Goal: Complete application form

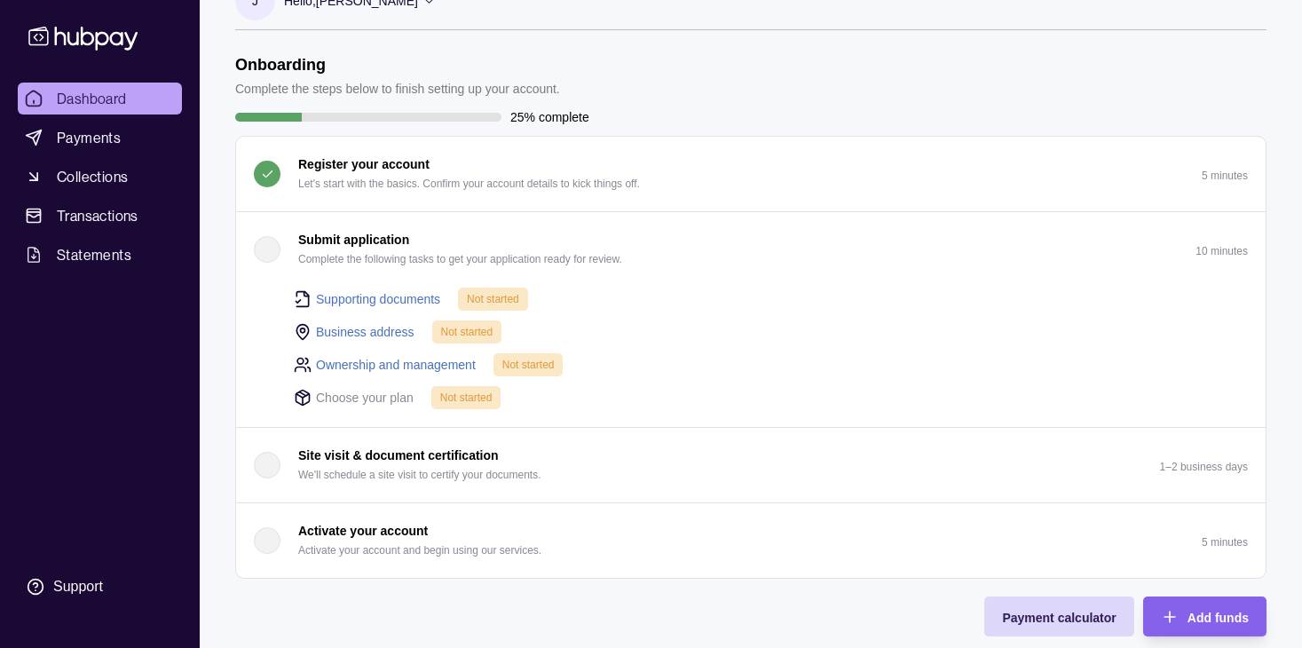
scroll to position [57, 0]
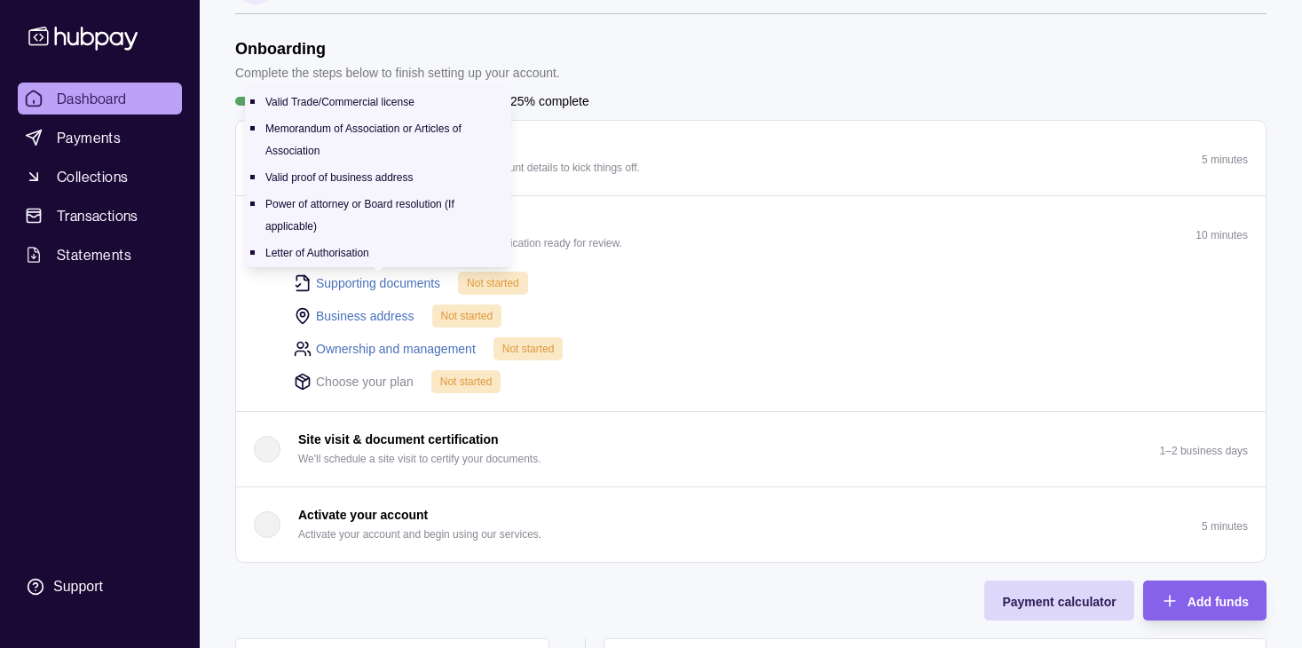
click at [384, 281] on link "Supporting documents" at bounding box center [378, 283] width 124 height 20
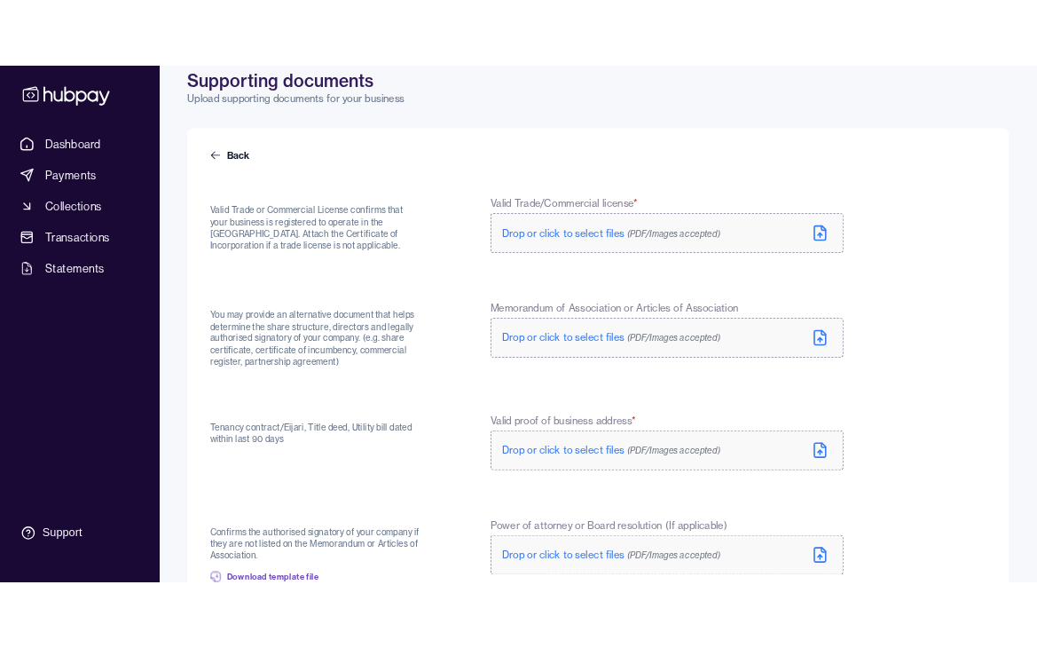
scroll to position [87, 0]
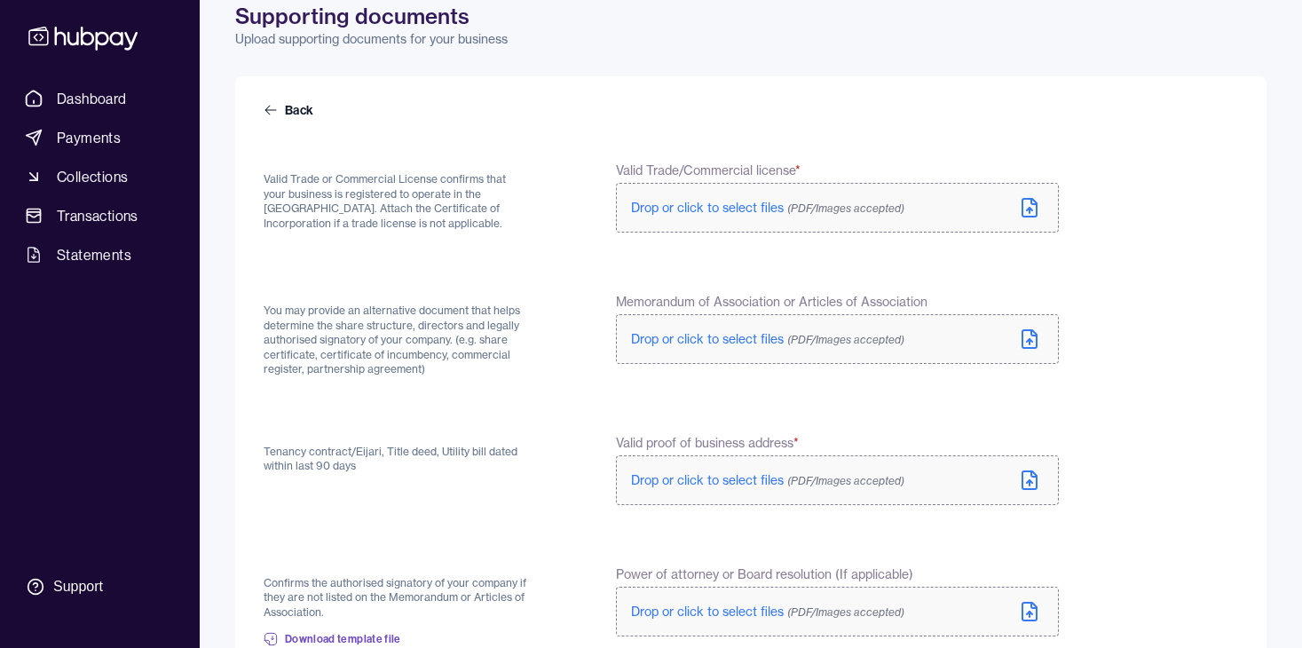
click at [734, 203] on span "Drop or click to select files (PDF/Images accepted)" at bounding box center [767, 208] width 273 height 16
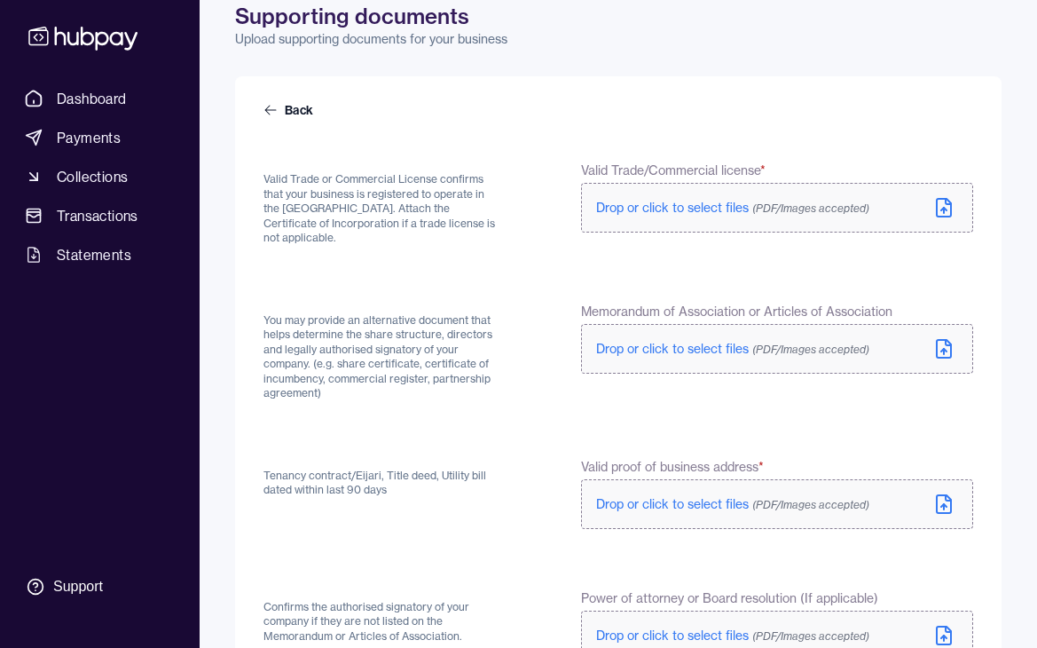
click at [664, 218] on label "Drop or click to select files (PDF/Images accepted)" at bounding box center [777, 208] width 392 height 50
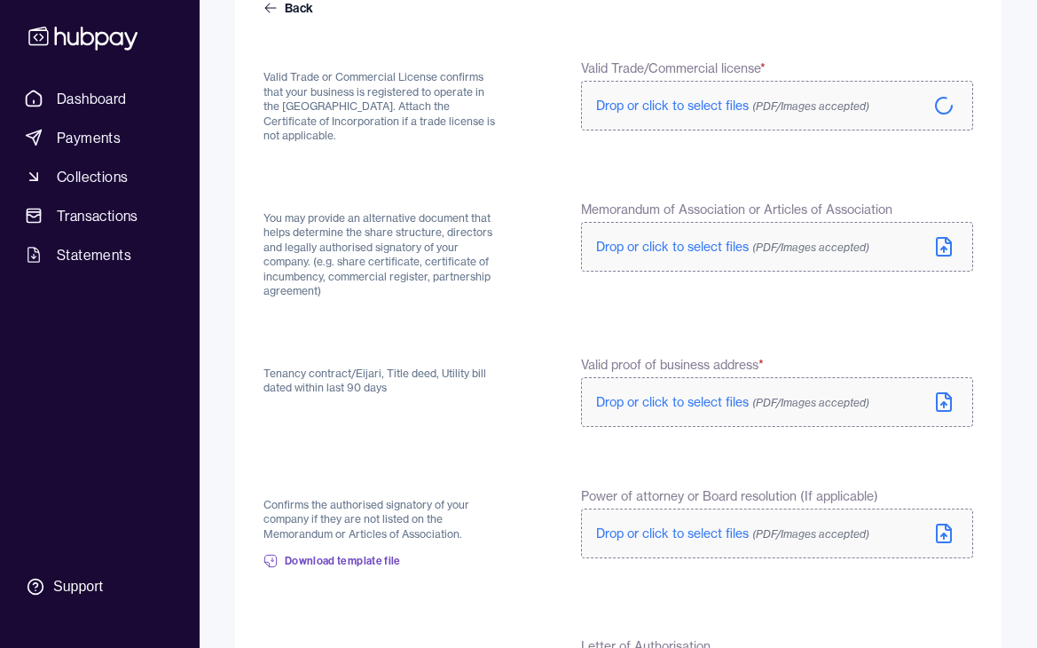
scroll to position [221, 0]
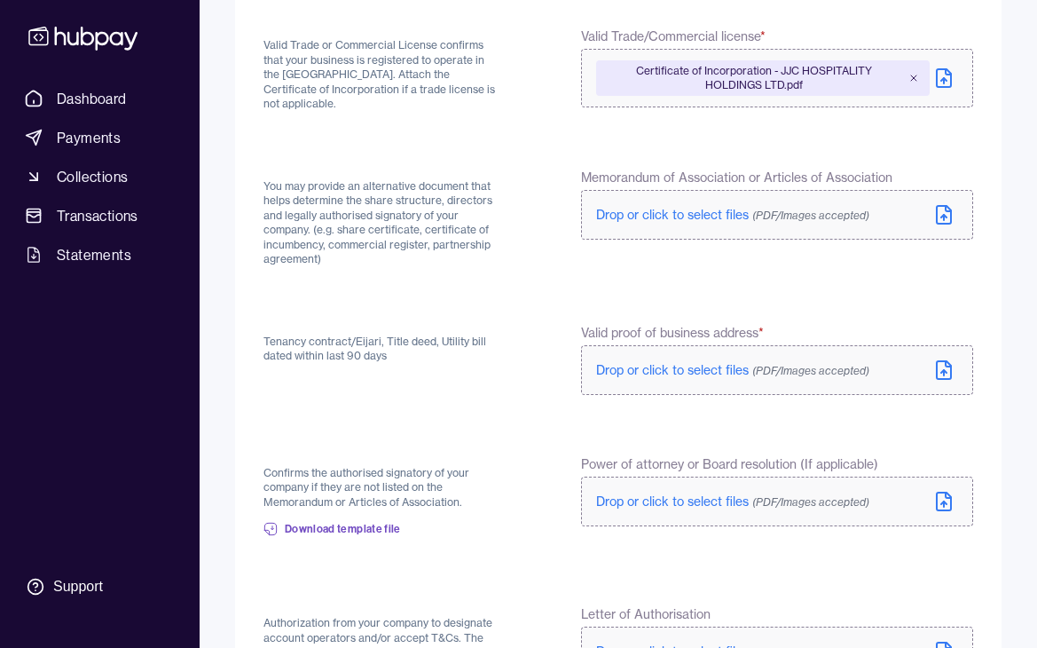
click at [665, 206] on label "Drop or click to select files (PDF/Images accepted)" at bounding box center [777, 215] width 392 height 50
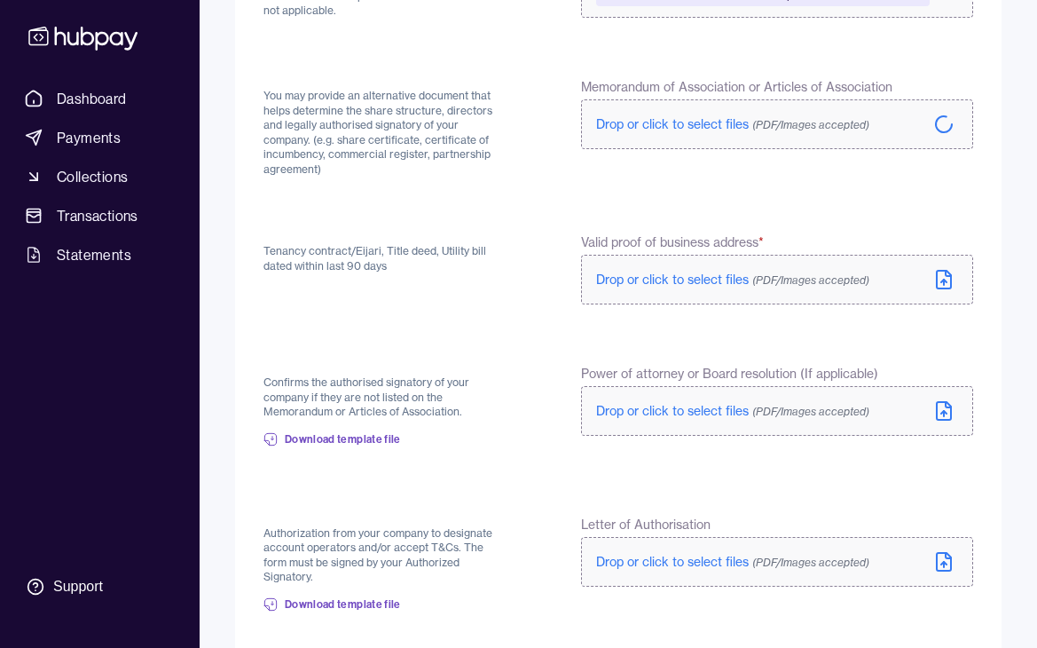
scroll to position [316, 0]
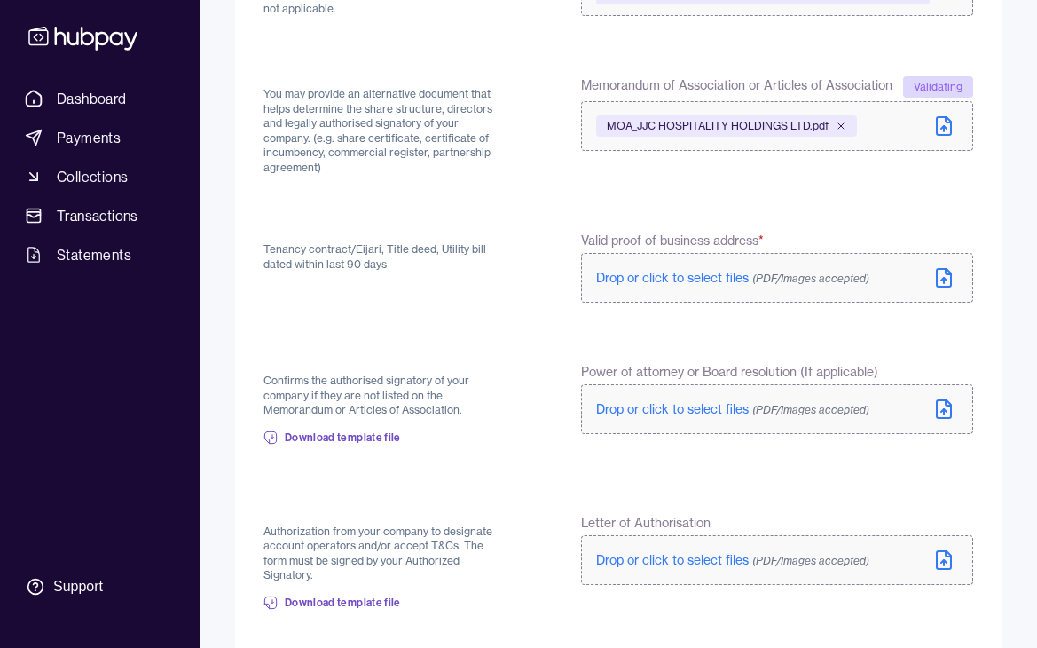
click at [689, 275] on span "Drop or click to select files (PDF/Images accepted)" at bounding box center [732, 278] width 273 height 16
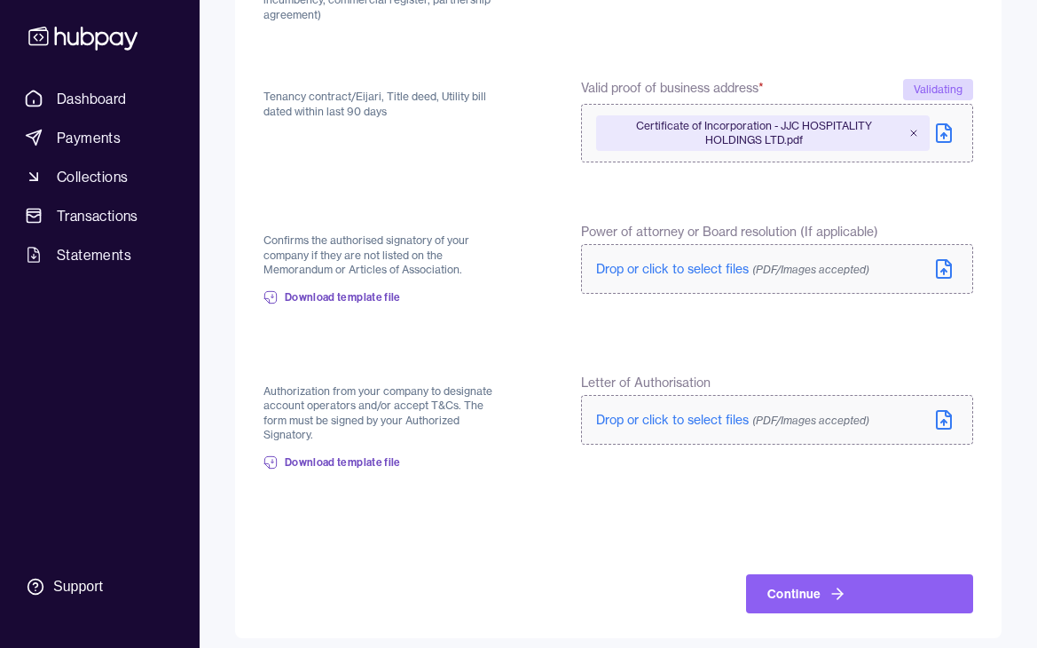
scroll to position [479, 0]
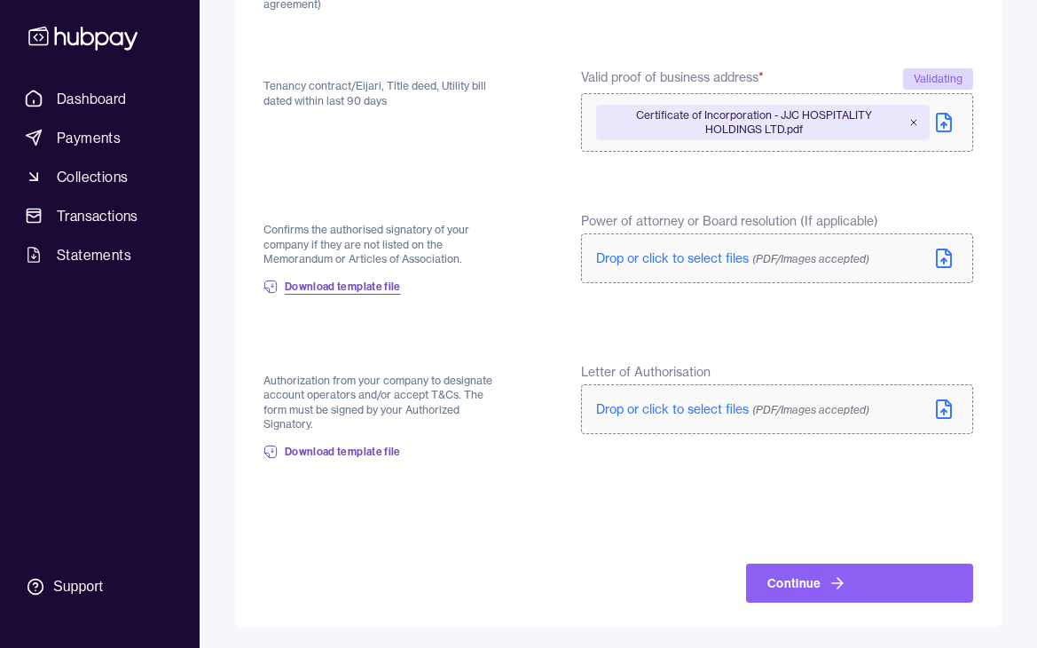
click at [348, 287] on span "Download template file" at bounding box center [343, 286] width 116 height 14
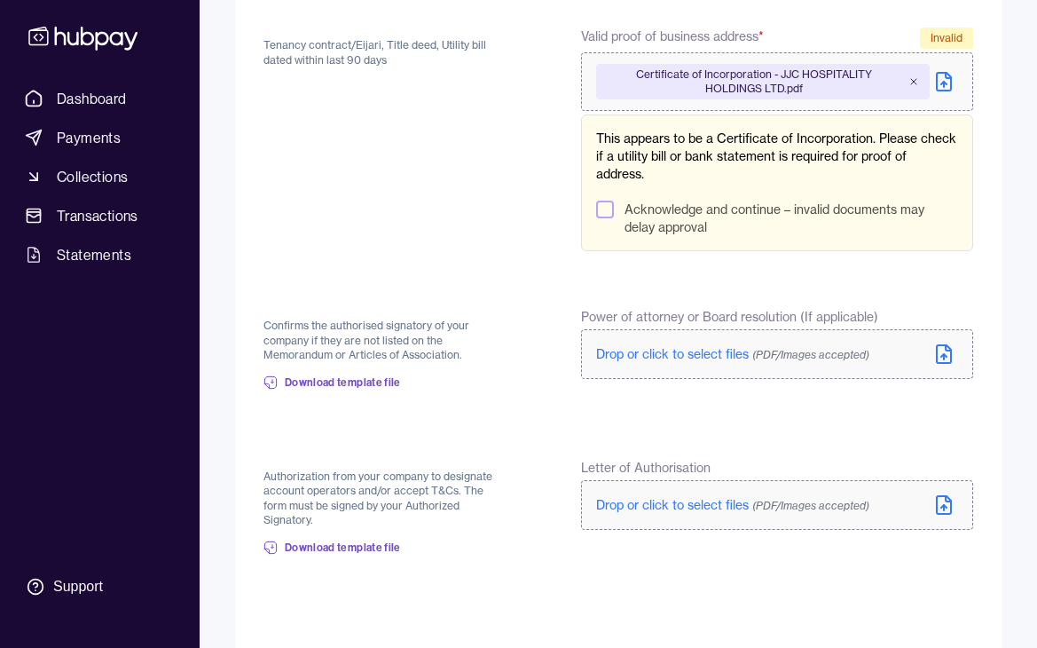
scroll to position [589, 0]
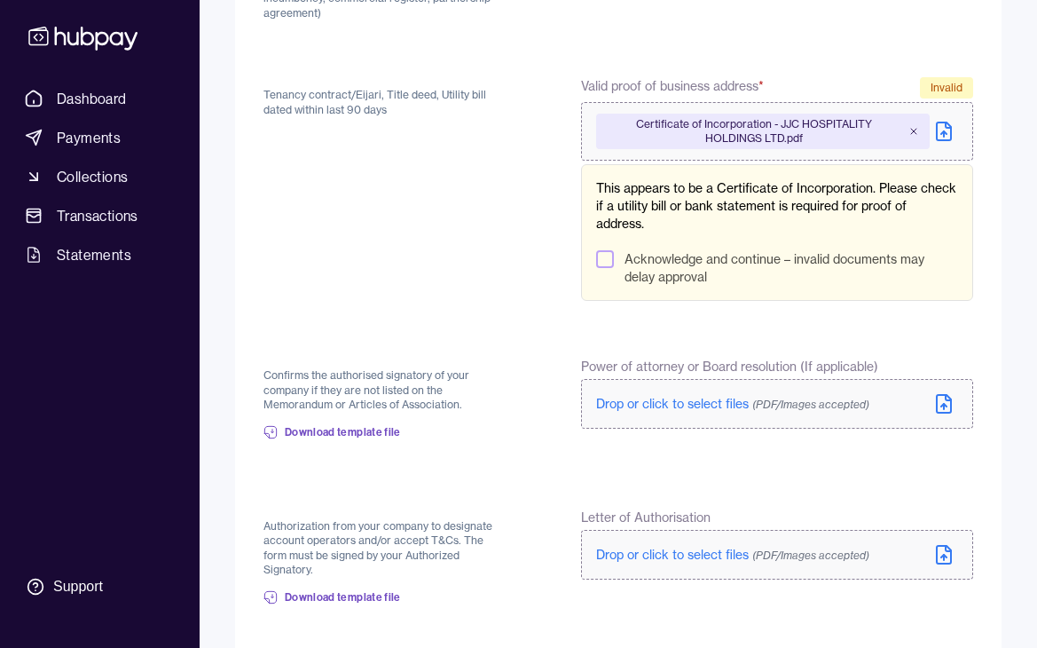
click at [611, 254] on button "Acknowledge and continue – invalid documents may delay approval" at bounding box center [605, 259] width 18 height 18
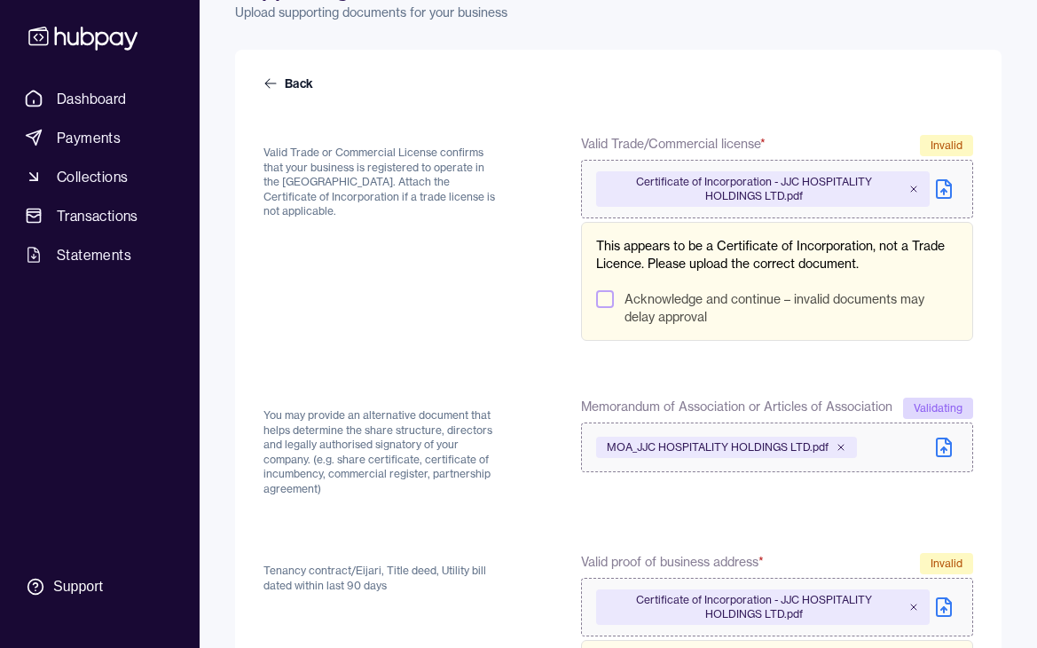
scroll to position [524, 0]
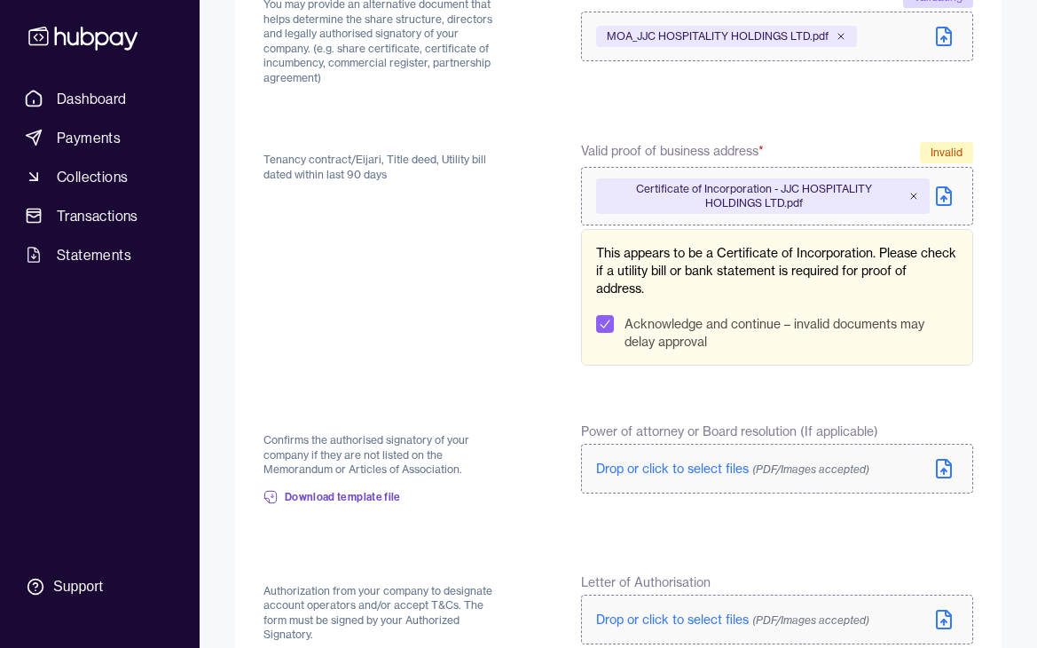
click at [953, 194] on icon at bounding box center [943, 195] width 21 height 21
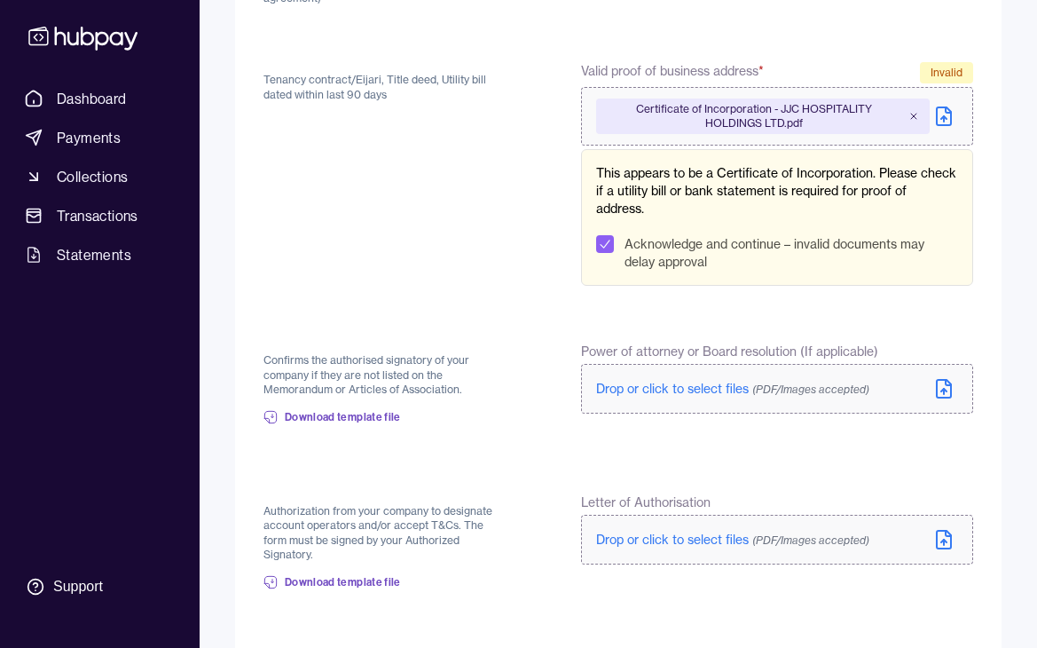
scroll to position [735, 0]
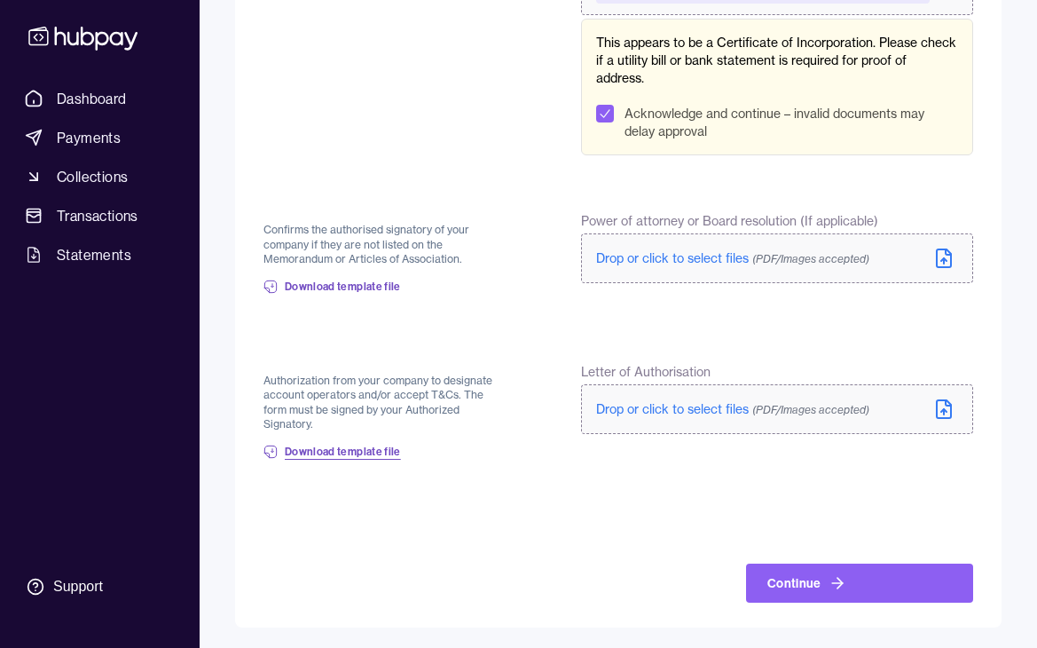
click at [375, 453] on span "Download template file" at bounding box center [343, 451] width 116 height 14
